Goal: Transaction & Acquisition: Purchase product/service

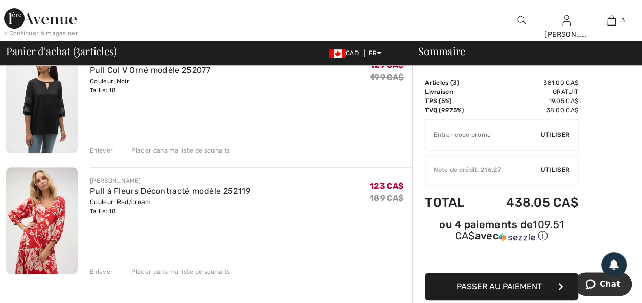
scroll to position [204, 0]
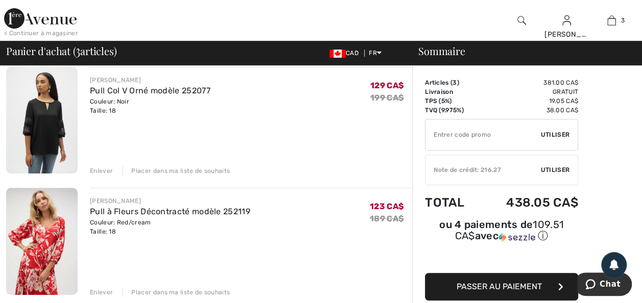
click at [101, 176] on div "Enlever" at bounding box center [101, 170] width 23 height 9
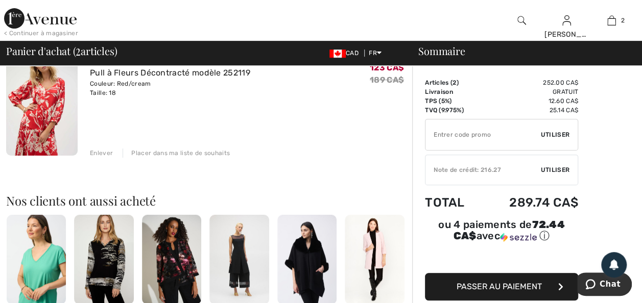
scroll to position [225, 0]
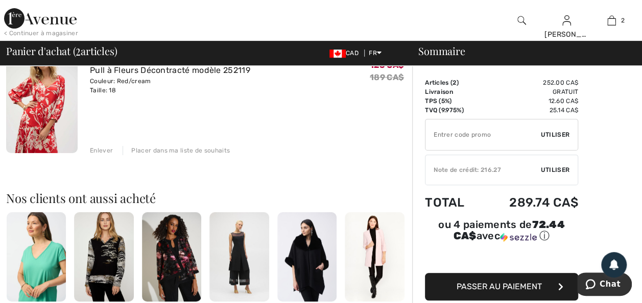
click at [101, 155] on div "Enlever" at bounding box center [101, 150] width 23 height 9
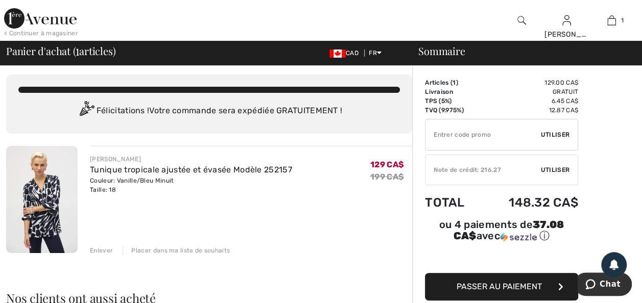
scroll to position [0, 0]
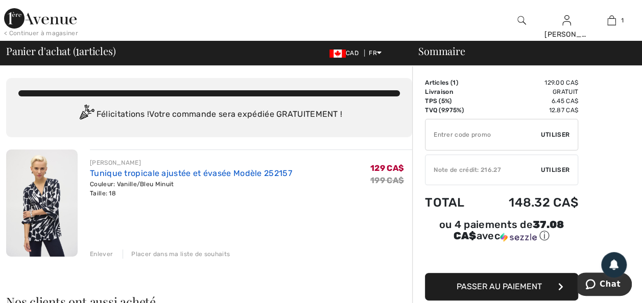
click at [143, 178] on link "Tunique tropicale ajustée et évasée Modèle 252157" at bounding box center [191, 174] width 202 height 10
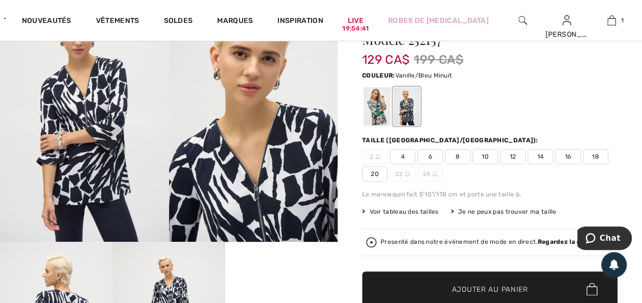
scroll to position [102, 0]
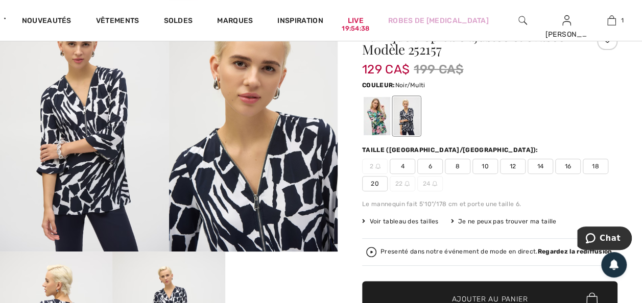
click at [381, 123] on div at bounding box center [377, 116] width 27 height 38
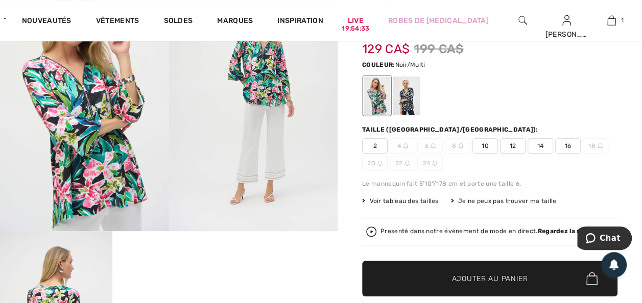
scroll to position [143, 0]
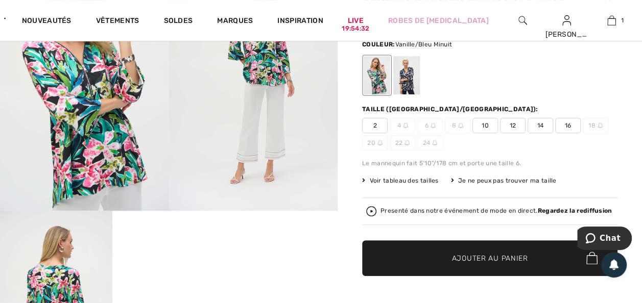
click at [414, 86] on div at bounding box center [406, 75] width 27 height 38
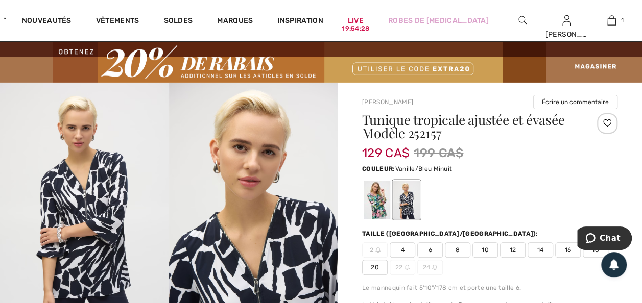
scroll to position [0, 0]
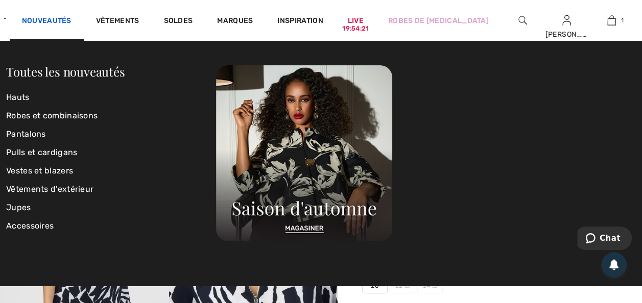
click at [54, 18] on link "Nouveautés" at bounding box center [47, 21] width 50 height 11
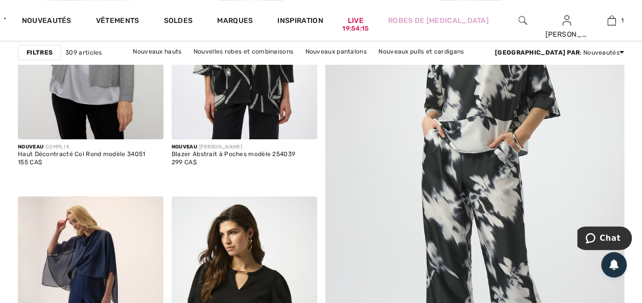
scroll to position [286, 0]
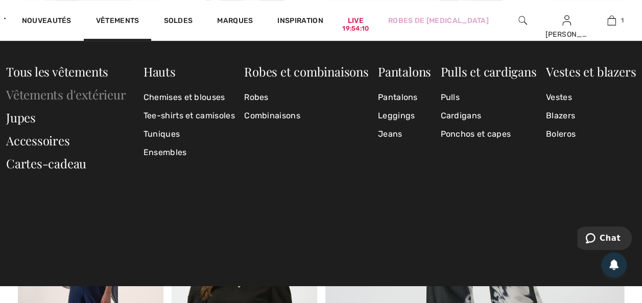
click at [51, 96] on link "Vêtements d'extérieur" at bounding box center [66, 94] width 120 height 16
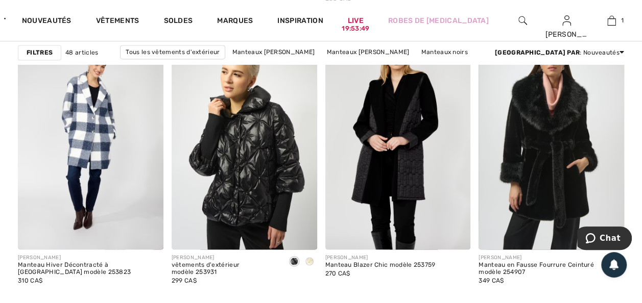
scroll to position [735, 0]
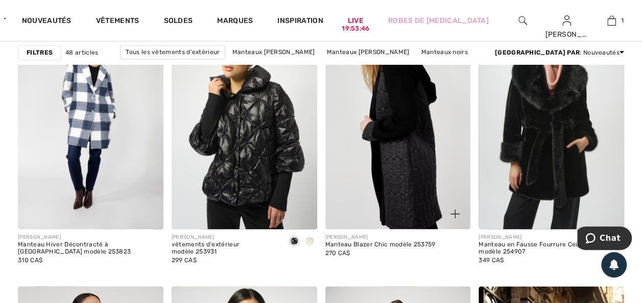
drag, startPoint x: 391, startPoint y: 170, endPoint x: 361, endPoint y: 232, distance: 69.2
click at [391, 170] on img at bounding box center [398, 120] width 146 height 218
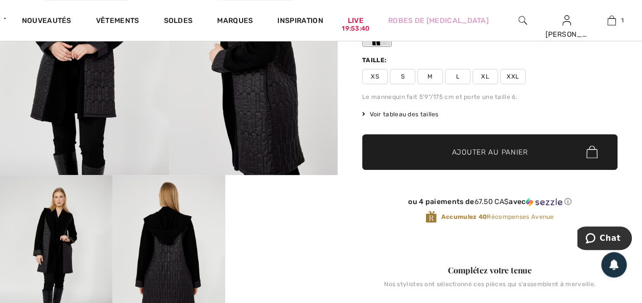
scroll to position [266, 0]
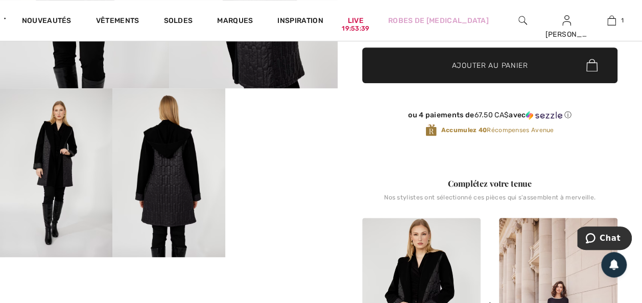
click at [259, 145] on video "Your browser does not support the video tag." at bounding box center [281, 116] width 112 height 56
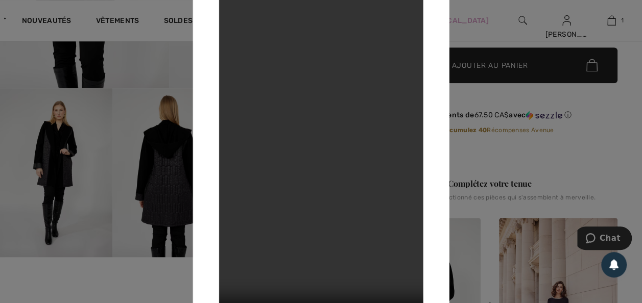
click at [471, 44] on div at bounding box center [321, 151] width 642 height 303
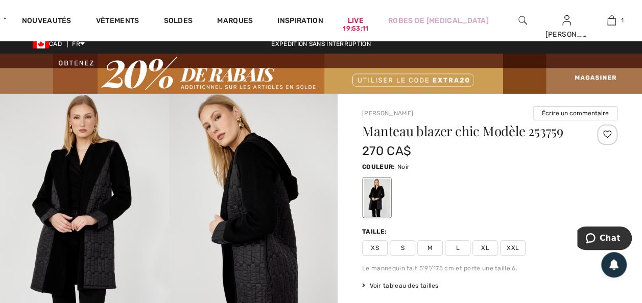
scroll to position [0, 0]
